Goal: Communication & Community: Answer question/provide support

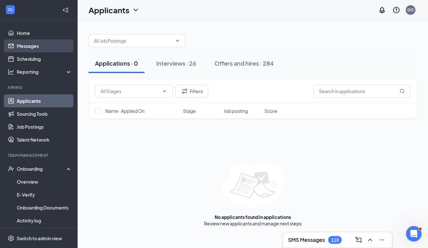
click at [26, 49] on link "Messages" at bounding box center [44, 45] width 55 height 13
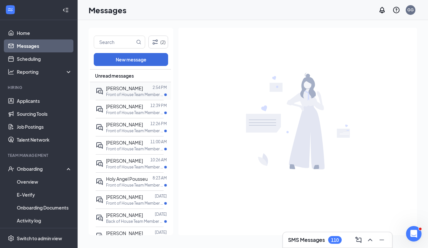
click at [111, 95] on p "Front of House Team Member at [GEOGRAPHIC_DATA]" at bounding box center [135, 95] width 58 height 6
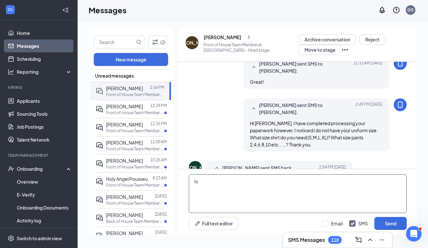
type textarea "I"
type textarea "Great !! Is your polo red?"
click at [391, 224] on button "Send" at bounding box center [391, 223] width 32 height 13
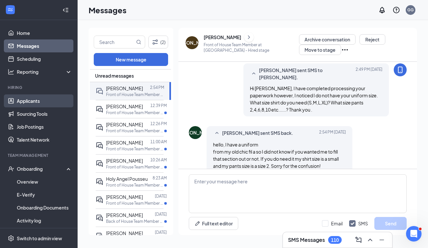
click at [26, 100] on link "Applicants" at bounding box center [44, 100] width 55 height 13
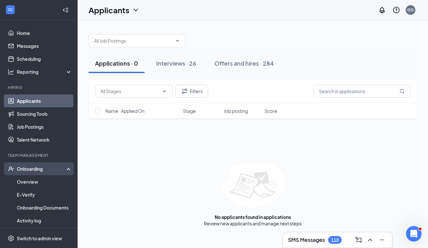
click at [23, 170] on div "Onboarding" at bounding box center [42, 169] width 50 height 6
click at [24, 170] on div "Onboarding" at bounding box center [42, 169] width 50 height 6
click at [23, 180] on link "Overview" at bounding box center [44, 181] width 55 height 13
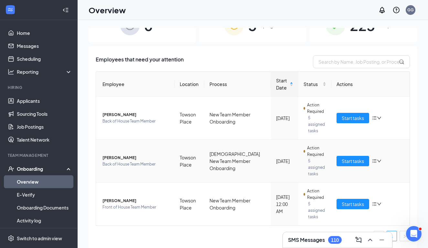
scroll to position [19, 0]
click at [348, 200] on button "Start tasks" at bounding box center [353, 204] width 33 height 10
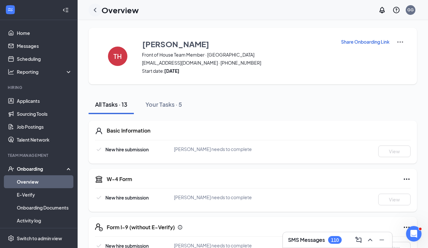
click at [96, 10] on icon "ChevronLeft" at bounding box center [95, 10] width 8 height 8
